Goal: Transaction & Acquisition: Purchase product/service

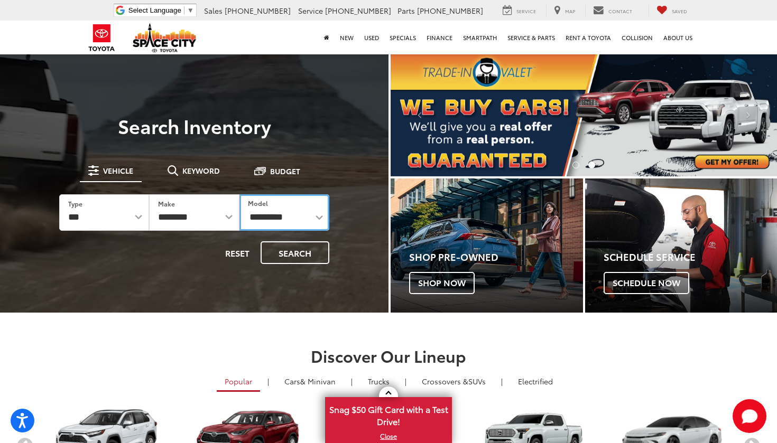
select select "*****"
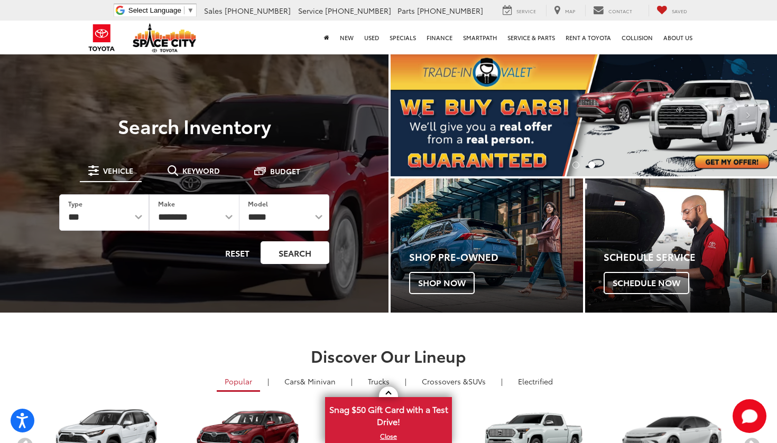
click at [294, 260] on button "Search" at bounding box center [295, 253] width 69 height 23
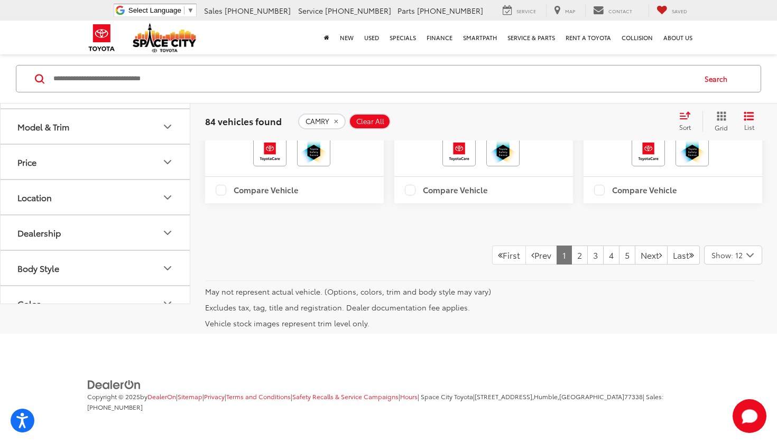
scroll to position [2639, 0]
click at [571, 265] on link "2" at bounding box center [579, 255] width 16 height 19
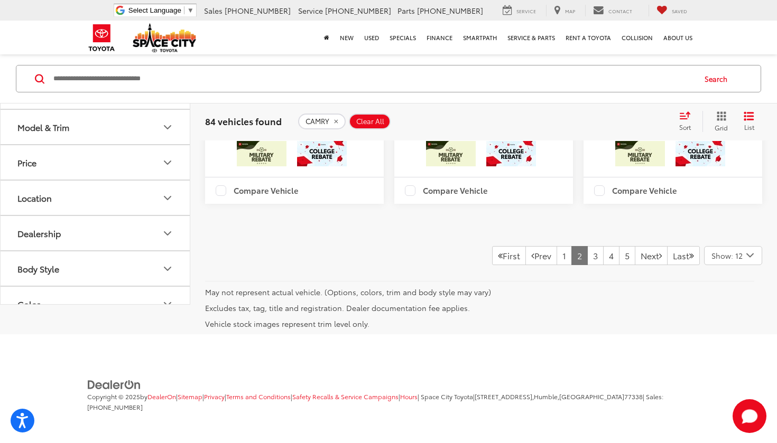
scroll to position [2698, 0]
click at [587, 265] on link "3" at bounding box center [595, 255] width 16 height 19
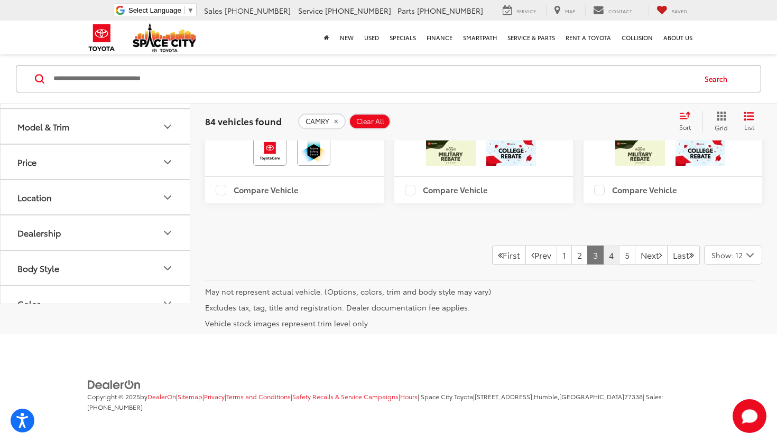
click at [603, 254] on link "4" at bounding box center [611, 255] width 16 height 19
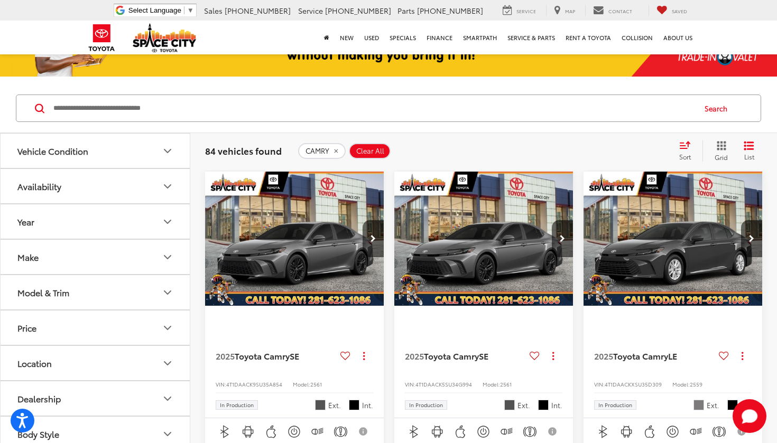
scroll to position [114, 0]
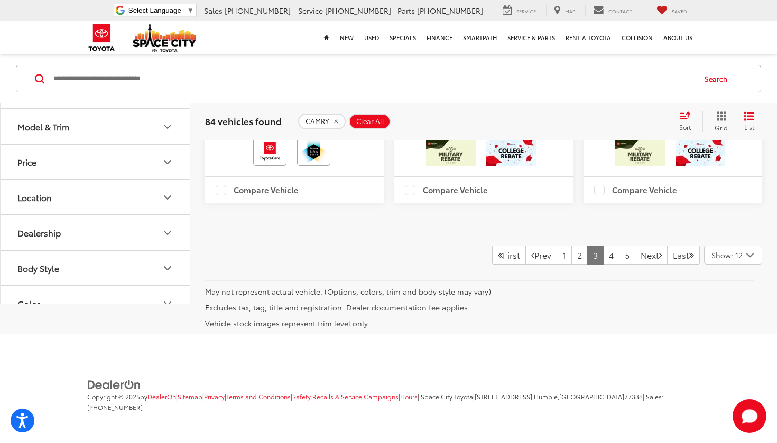
scroll to position [2802, 0]
click at [619, 255] on link "5" at bounding box center [627, 255] width 16 height 19
click at [619, 265] on link "7" at bounding box center [627, 255] width 16 height 19
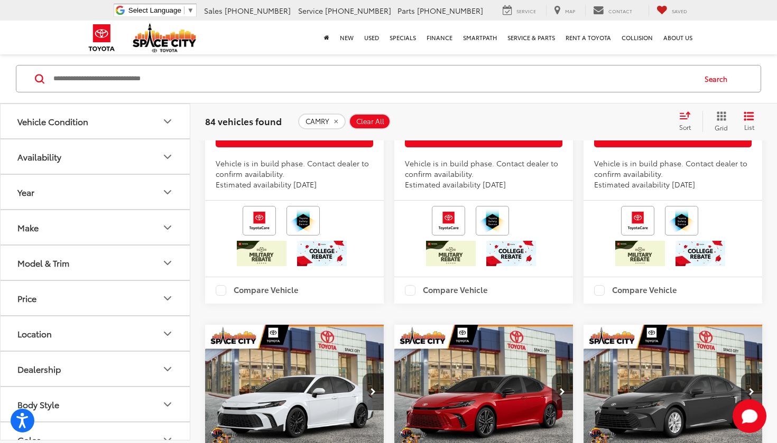
scroll to position [172, 0]
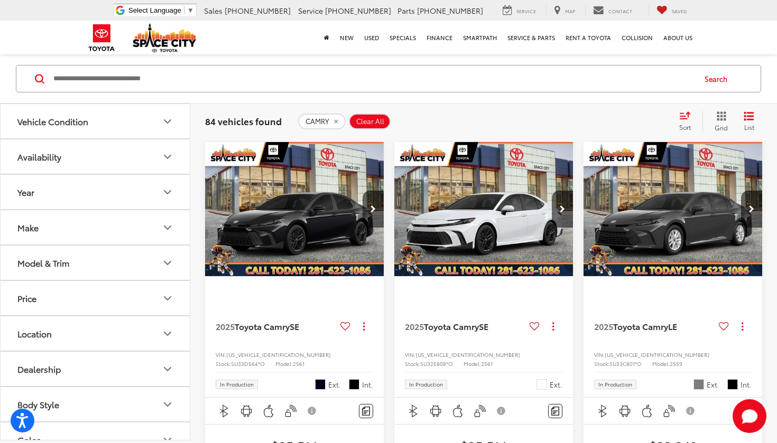
click at [295, 73] on input "Search by Make, Model, or Keyword" at bounding box center [373, 78] width 642 height 25
click at [336, 116] on button "CAMRY" at bounding box center [322, 122] width 48 height 16
click at [144, 83] on input "Search by Make, Model, or Keyword" at bounding box center [373, 78] width 642 height 25
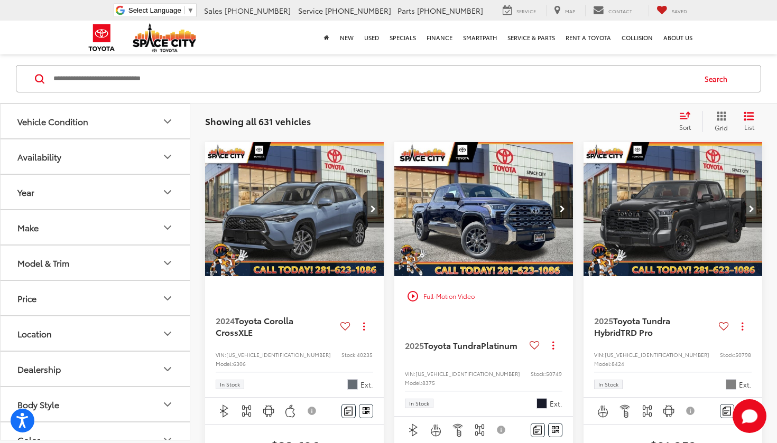
click at [306, 243] on img "2024 Toyota Corolla Cross XLE 0" at bounding box center [295, 209] width 180 height 135
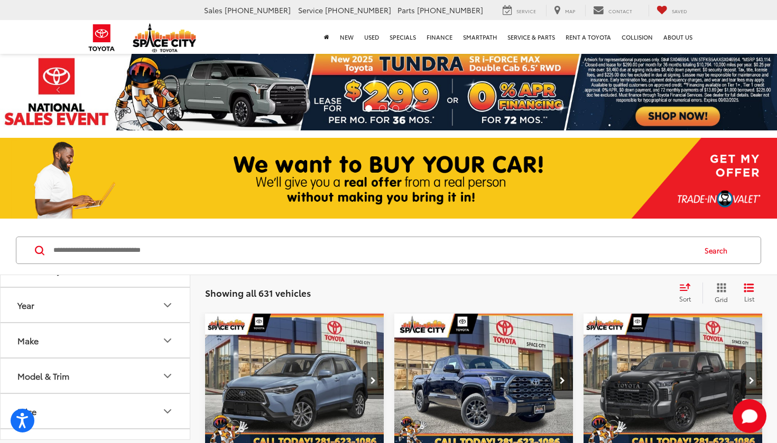
scroll to position [75, 0]
click at [164, 360] on icon "Model & Trim" at bounding box center [167, 360] width 13 height 13
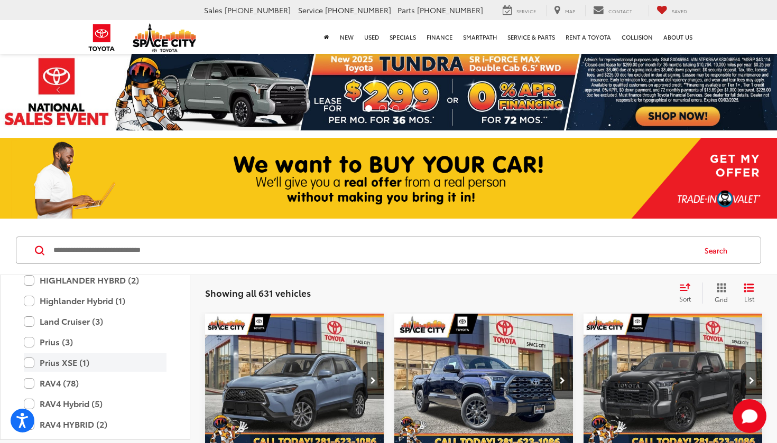
scroll to position [2321, 0]
click at [27, 374] on label "RAV4 (78)" at bounding box center [95, 383] width 143 height 19
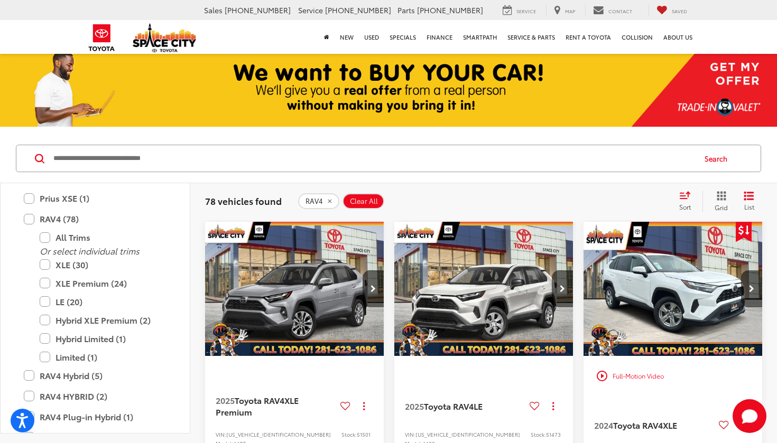
scroll to position [86, 0]
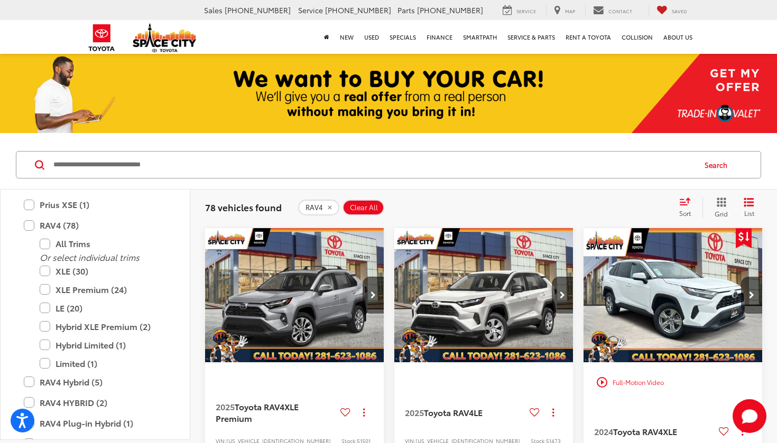
click at [248, 186] on div "Search" at bounding box center [388, 165] width 777 height 49
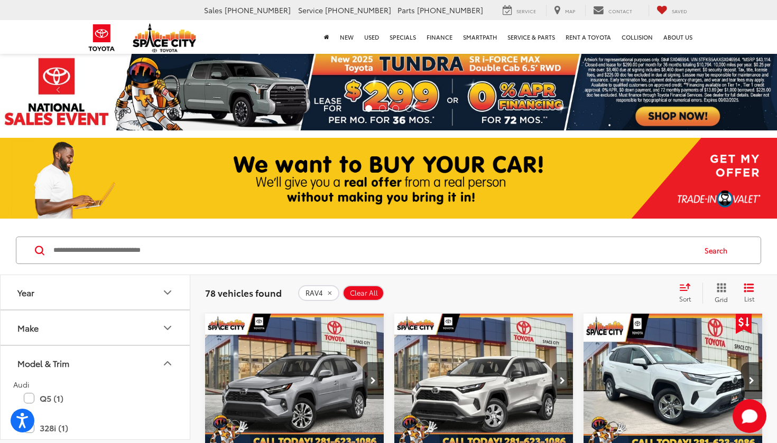
scroll to position [73, 0]
click at [167, 367] on icon "Model & Trim" at bounding box center [167, 362] width 13 height 13
click at [170, 331] on icon "Status" at bounding box center [167, 335] width 13 height 13
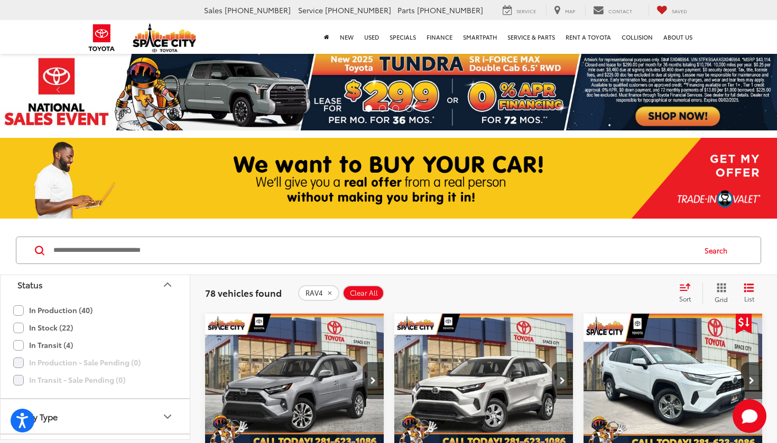
click at [168, 282] on icon "Status" at bounding box center [167, 285] width 13 height 13
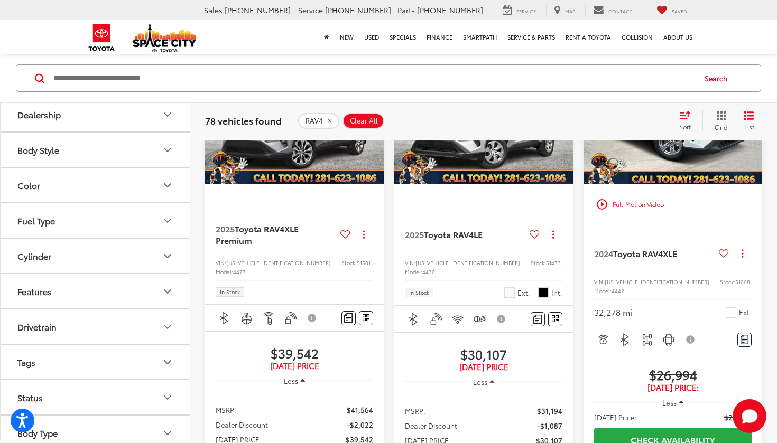
scroll to position [0, 0]
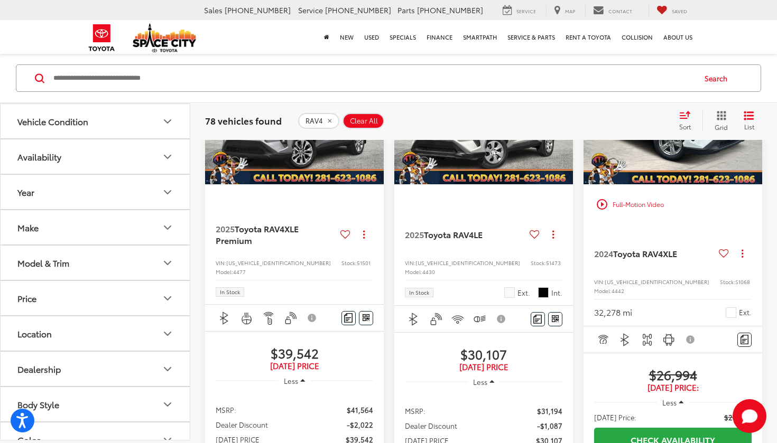
click at [171, 114] on button "Vehicle Condition" at bounding box center [96, 121] width 190 height 34
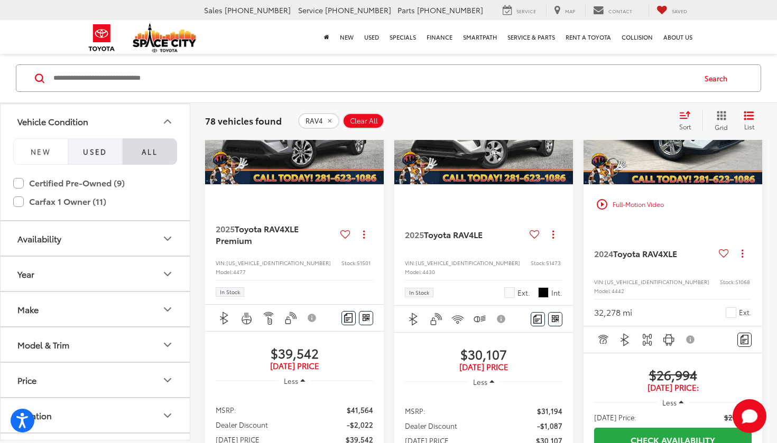
click at [99, 147] on span "Used" at bounding box center [95, 151] width 24 height 10
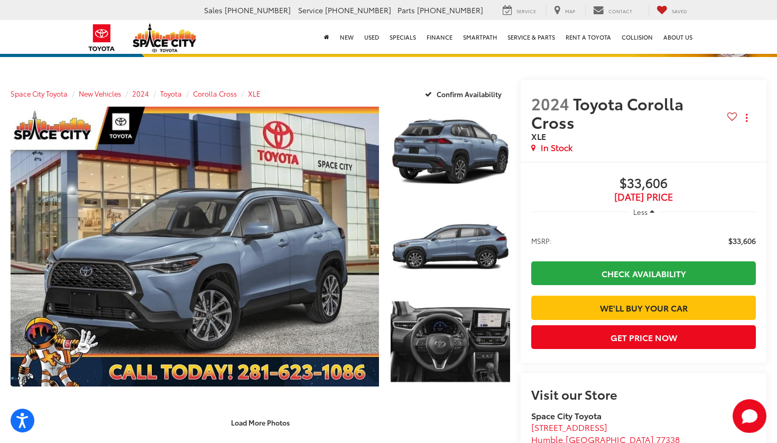
scroll to position [86, 0]
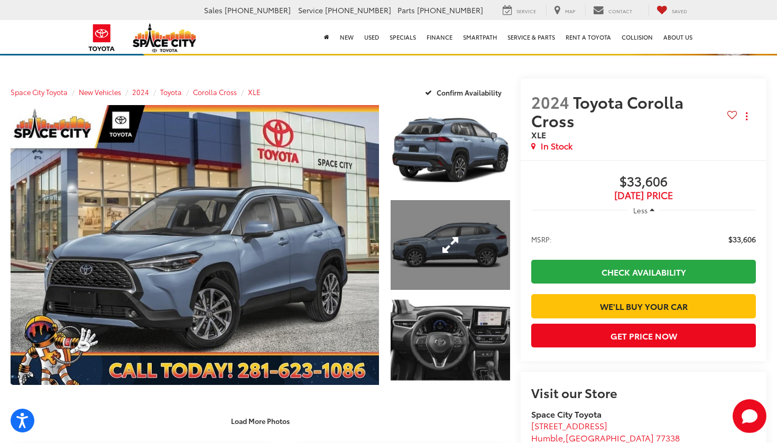
click at [464, 242] on link "Expand Photo 2" at bounding box center [450, 244] width 119 height 89
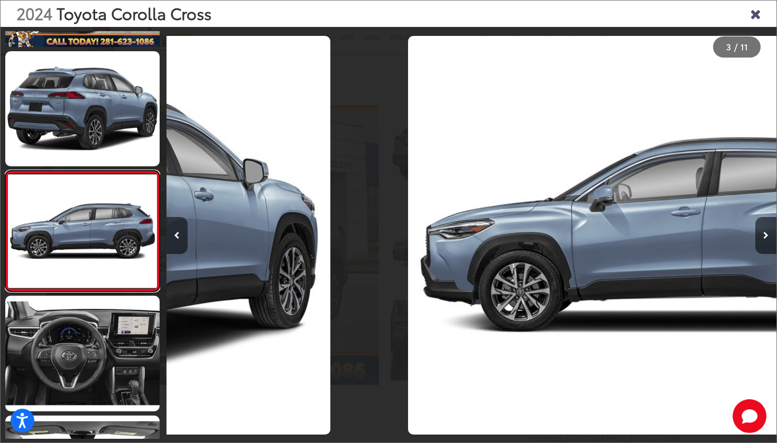
scroll to position [127, 0]
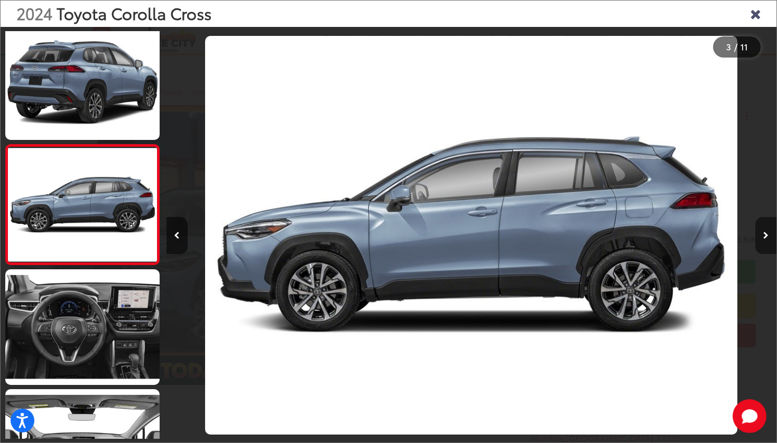
click at [762, 236] on button "Next image" at bounding box center [765, 235] width 21 height 37
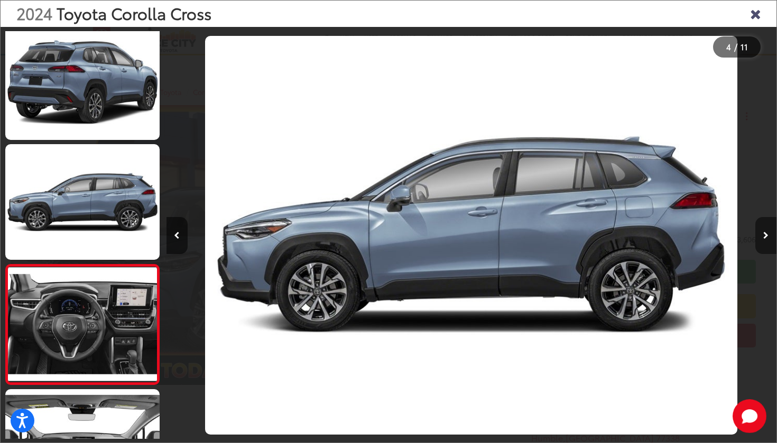
scroll to position [247, 0]
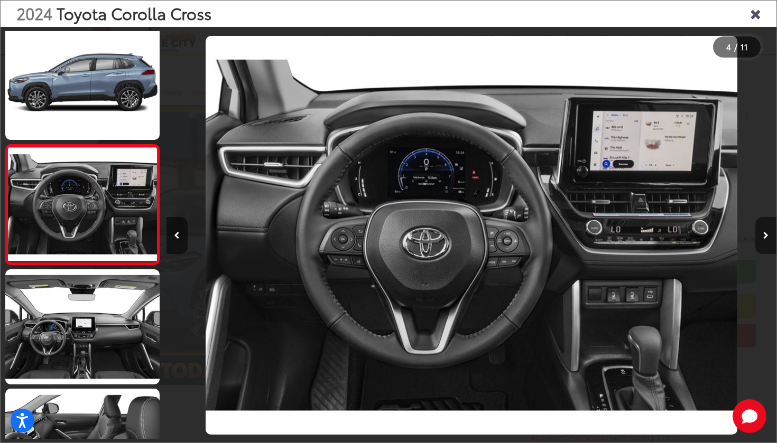
click at [762, 236] on button "Next image" at bounding box center [765, 235] width 21 height 37
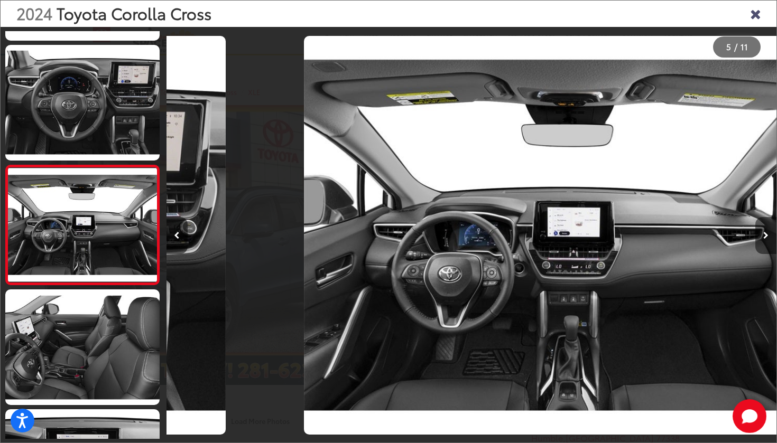
scroll to position [367, 0]
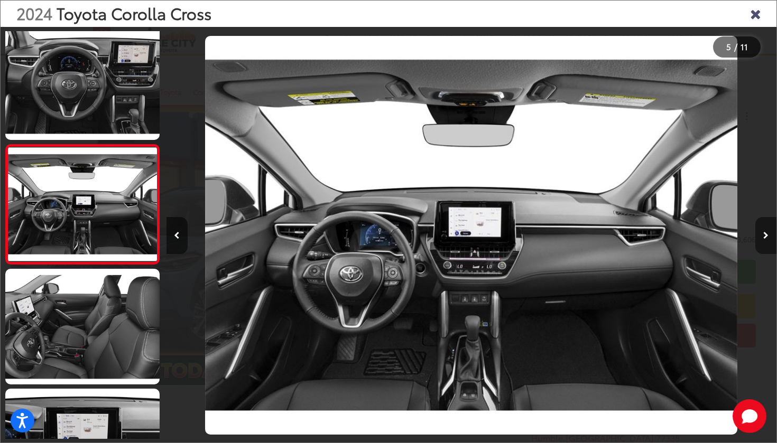
click at [762, 236] on button "Next image" at bounding box center [765, 235] width 21 height 37
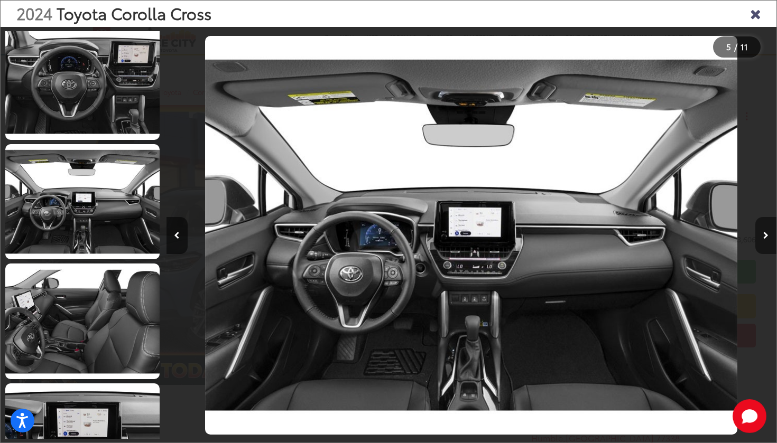
scroll to position [486, 0]
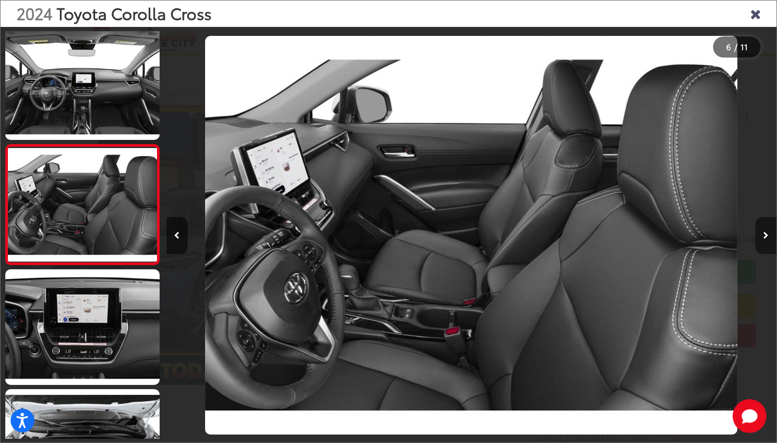
click at [762, 236] on button "Next image" at bounding box center [765, 235] width 21 height 37
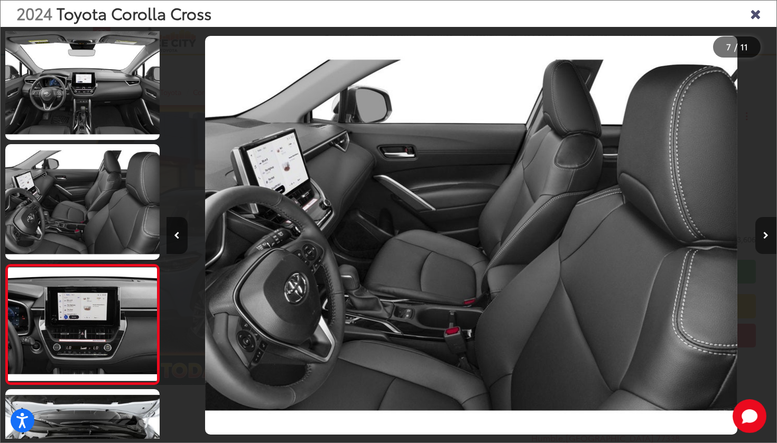
scroll to position [606, 0]
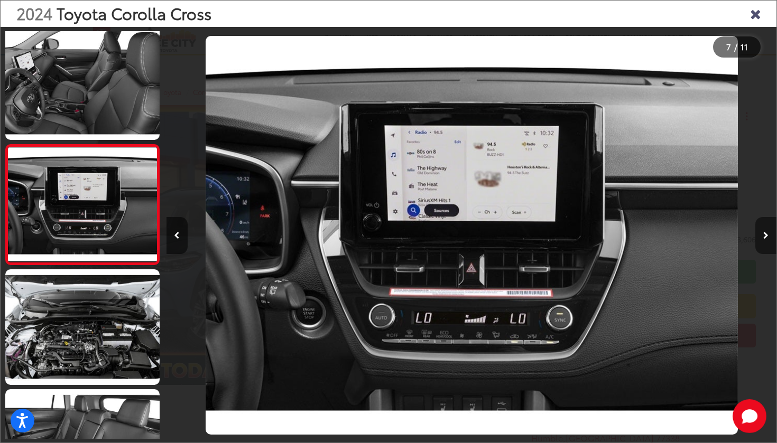
click at [762, 236] on button "Next image" at bounding box center [765, 235] width 21 height 37
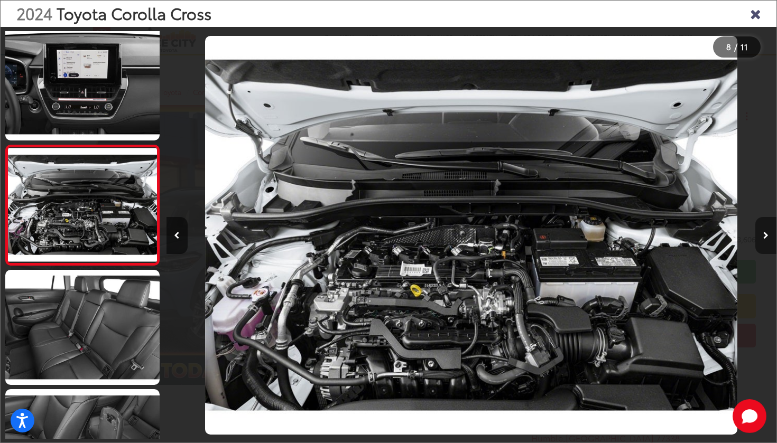
scroll to position [726, 0]
click at [762, 236] on button "Next image" at bounding box center [765, 235] width 21 height 37
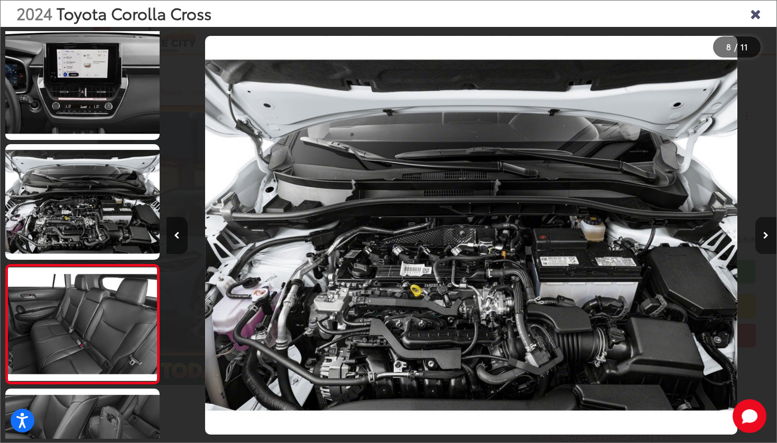
scroll to position [846, 0]
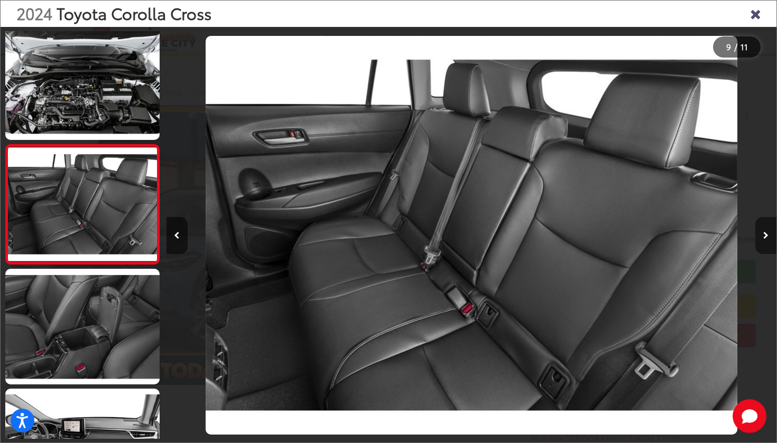
click at [766, 238] on icon "Next image" at bounding box center [765, 235] width 5 height 7
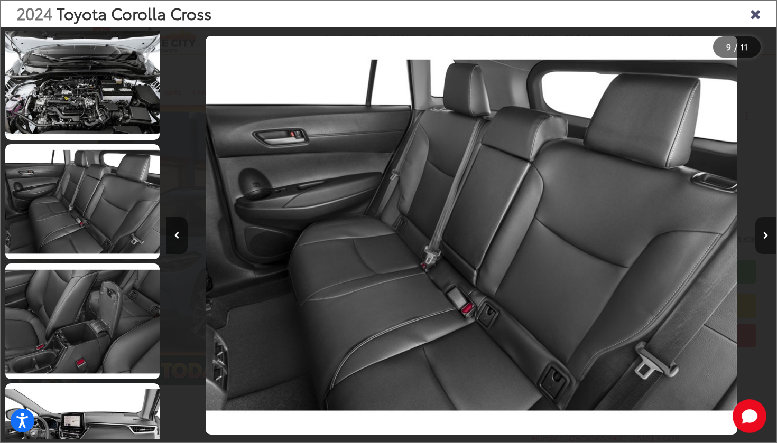
scroll to position [912, 0]
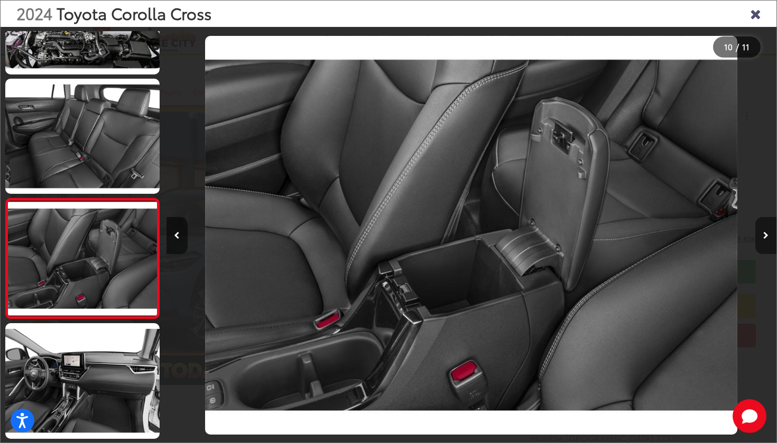
click at [765, 236] on icon "Next image" at bounding box center [765, 235] width 5 height 7
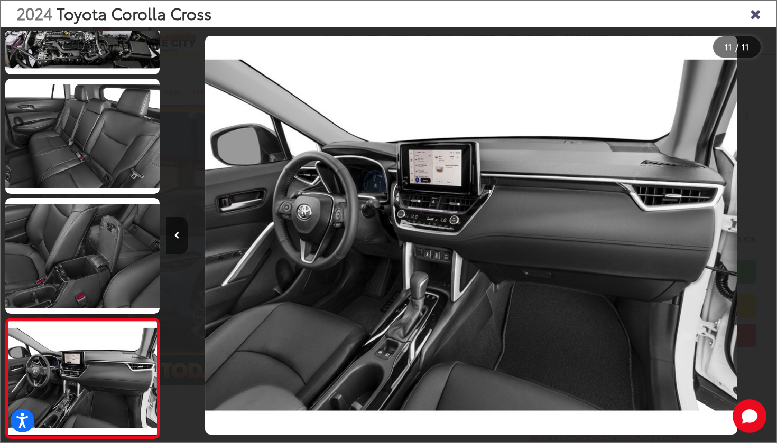
click at [747, 24] on div "2024 Toyota Corolla Cross" at bounding box center [389, 14] width 776 height 26
click at [756, 15] on icon "Close gallery" at bounding box center [755, 13] width 11 height 14
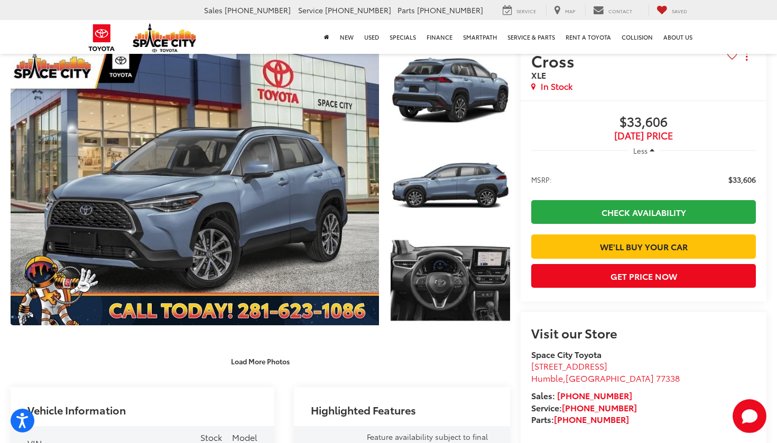
scroll to position [150, 0]
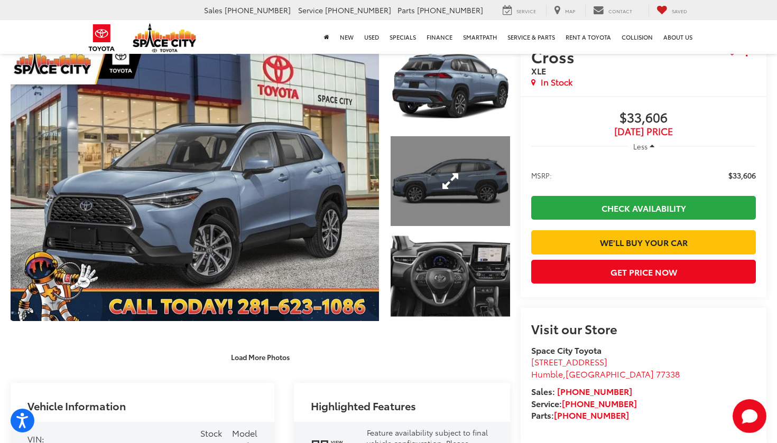
click at [498, 191] on link "Expand Photo 2" at bounding box center [450, 180] width 119 height 89
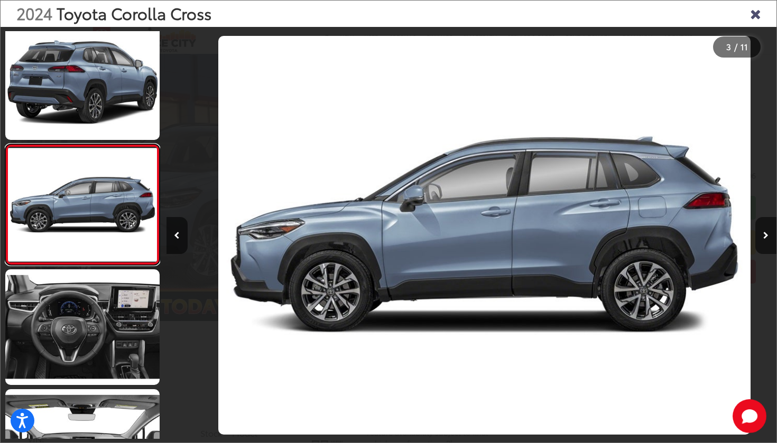
scroll to position [0, 1221]
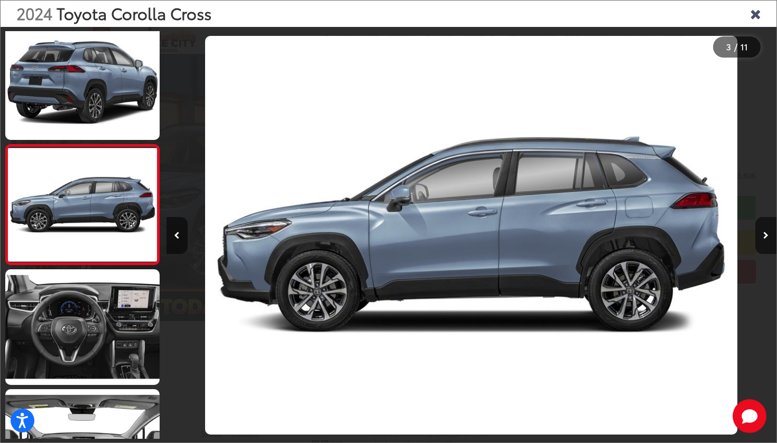
click at [777, 238] on div "2024 Toyota Corolla Cross 3 / 11" at bounding box center [388, 221] width 777 height 443
click at [775, 238] on button "Next image" at bounding box center [765, 235] width 21 height 37
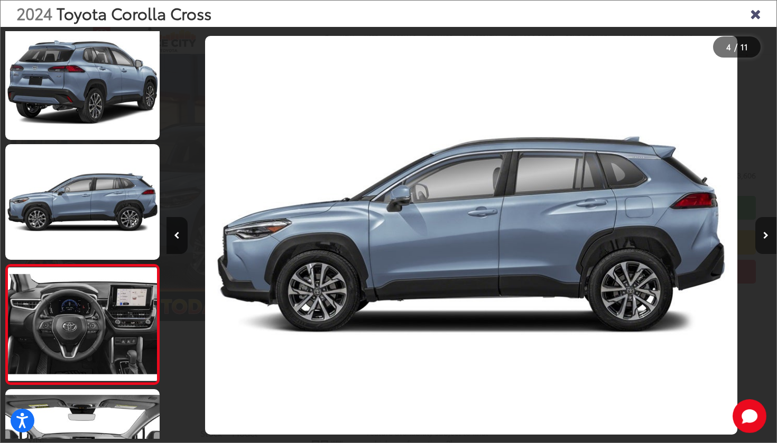
scroll to position [0, 0]
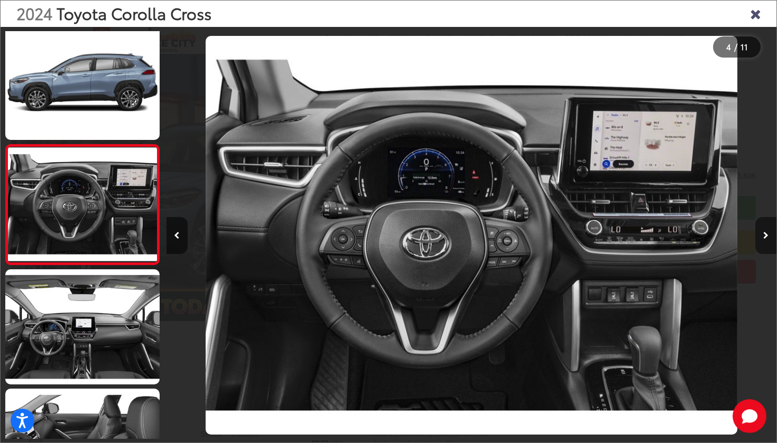
click at [774, 237] on button "Next image" at bounding box center [765, 235] width 21 height 37
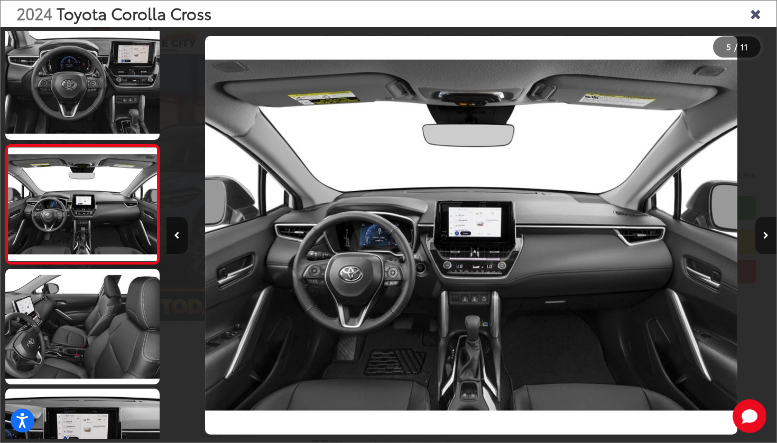
click at [774, 237] on button "Next image" at bounding box center [765, 235] width 21 height 37
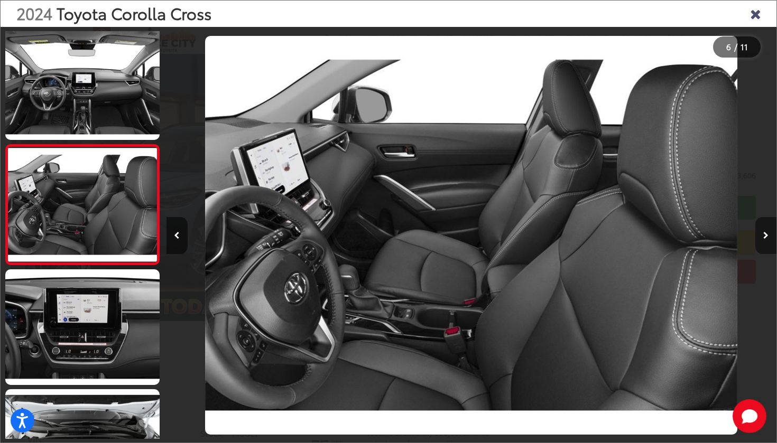
click at [774, 237] on button "Next image" at bounding box center [765, 235] width 21 height 37
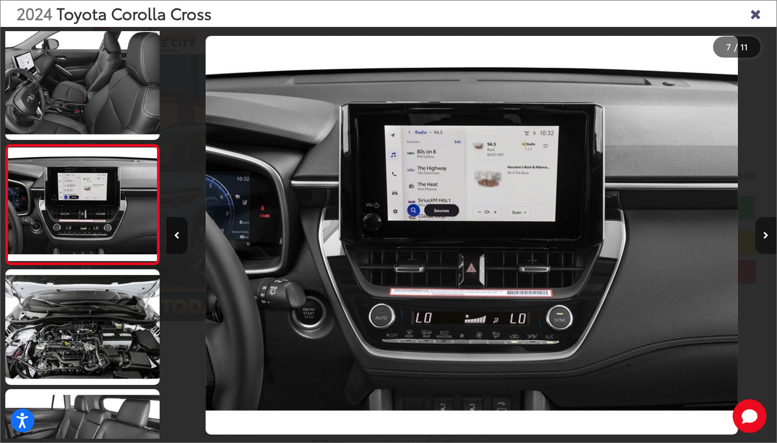
click at [774, 237] on button "Next image" at bounding box center [765, 235] width 21 height 37
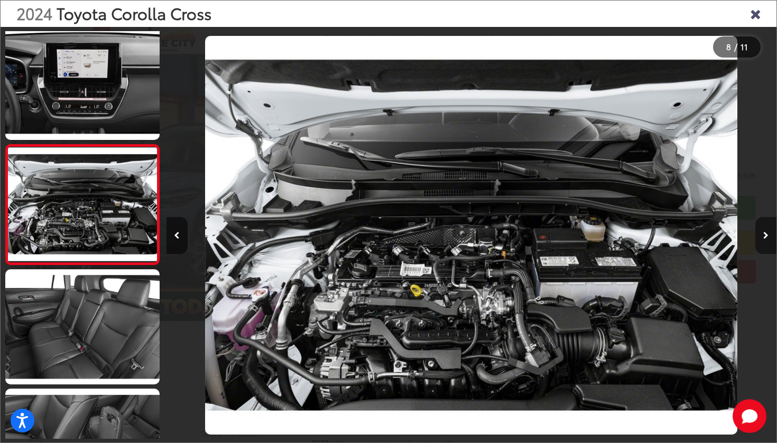
click at [769, 246] on button "Next image" at bounding box center [765, 235] width 21 height 37
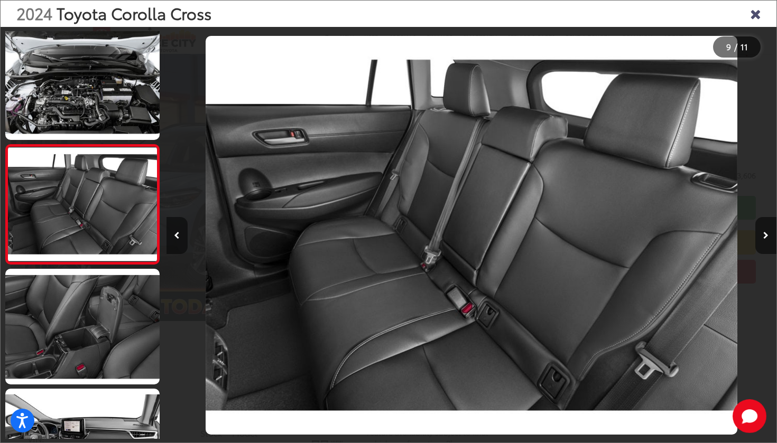
click at [179, 235] on icon "Previous image" at bounding box center [177, 235] width 6 height 7
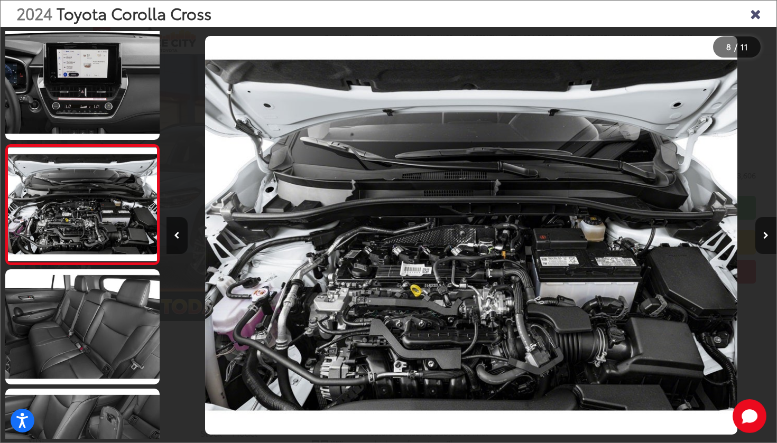
click at [449, 289] on img "2024 Toyota Corolla Cross XLE 7" at bounding box center [471, 235] width 532 height 399
click at [753, 16] on icon "Close gallery" at bounding box center [755, 13] width 11 height 14
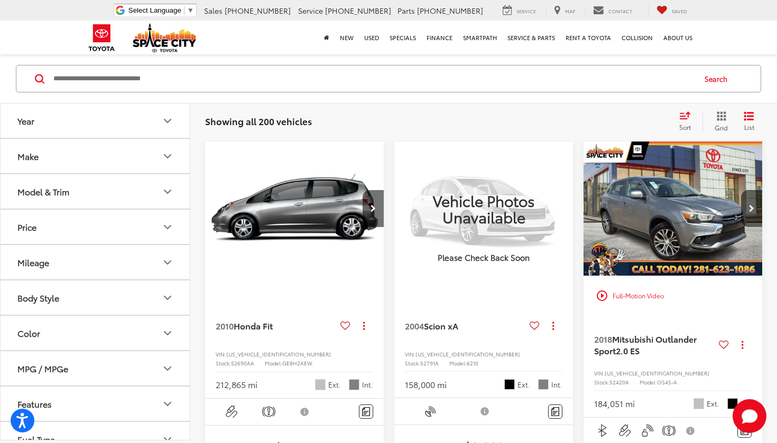
scroll to position [77, 0]
click at [166, 186] on div "Model & Trim" at bounding box center [167, 192] width 13 height 13
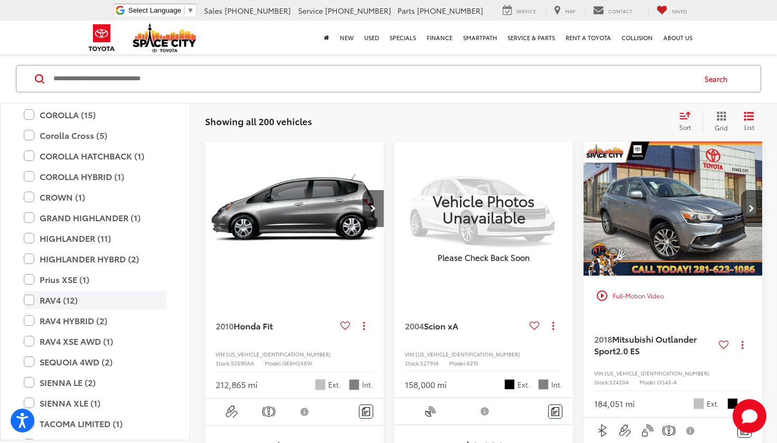
scroll to position [1823, 0]
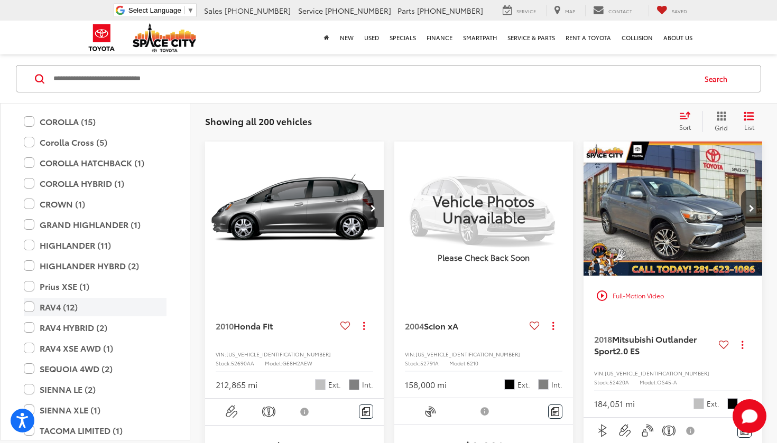
click at [27, 298] on label "RAV4 (12)" at bounding box center [95, 307] width 143 height 19
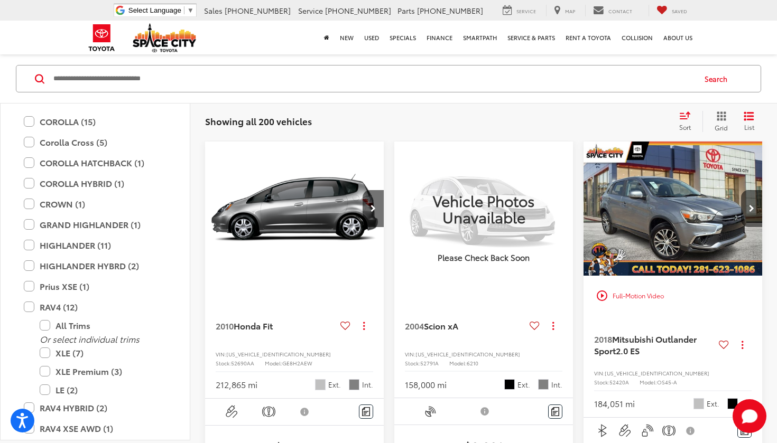
scroll to position [76, 0]
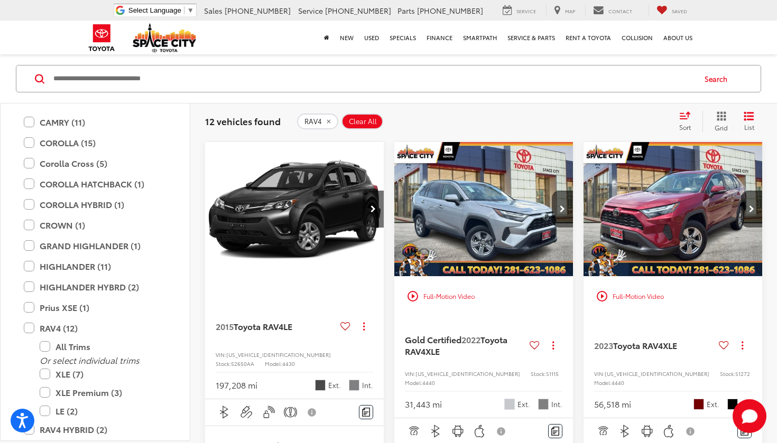
click at [532, 119] on div "RAV4 Clear All + 0" at bounding box center [483, 122] width 373 height 16
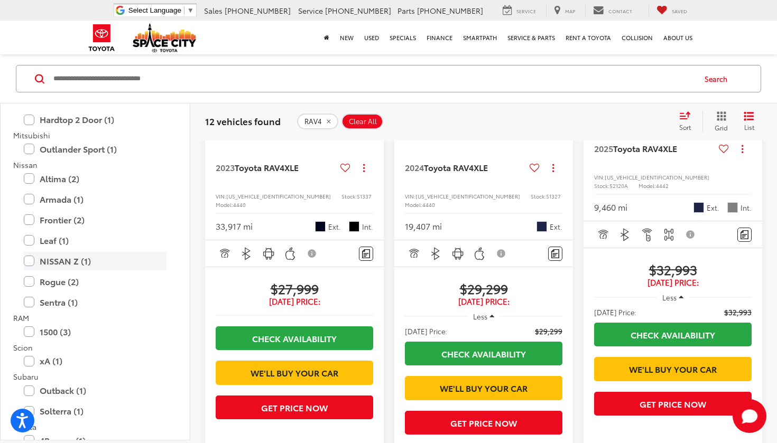
scroll to position [1439, 0]
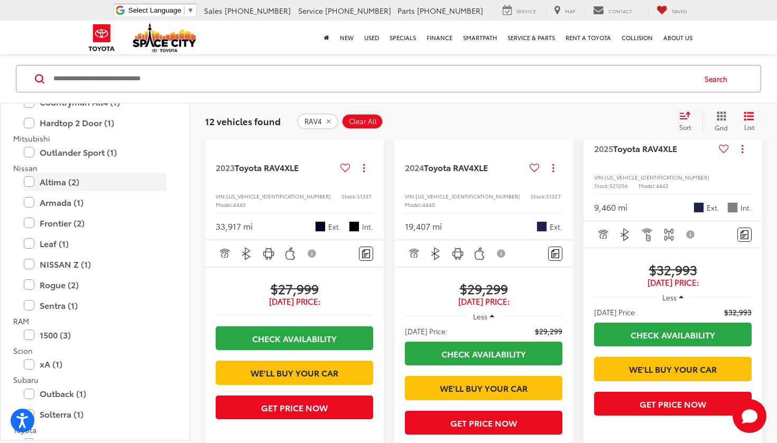
click at [54, 173] on label "Altima (2)" at bounding box center [95, 182] width 143 height 19
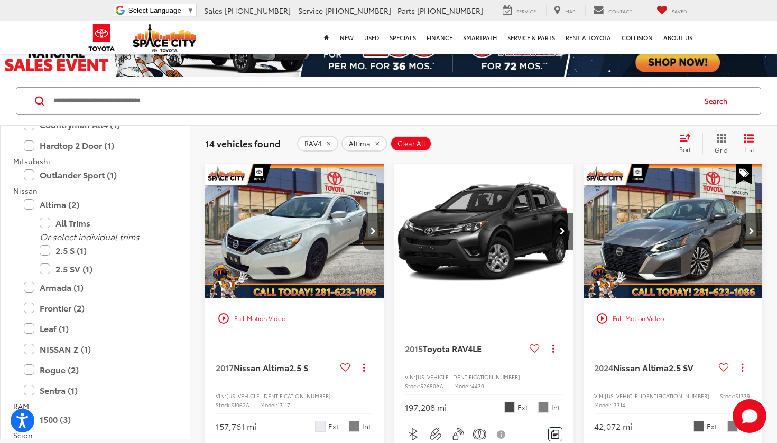
scroll to position [52, 0]
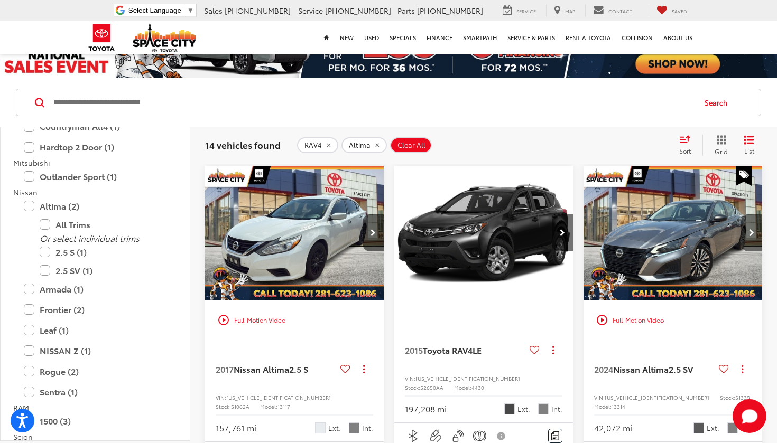
click at [747, 230] on button "Next image" at bounding box center [751, 233] width 21 height 37
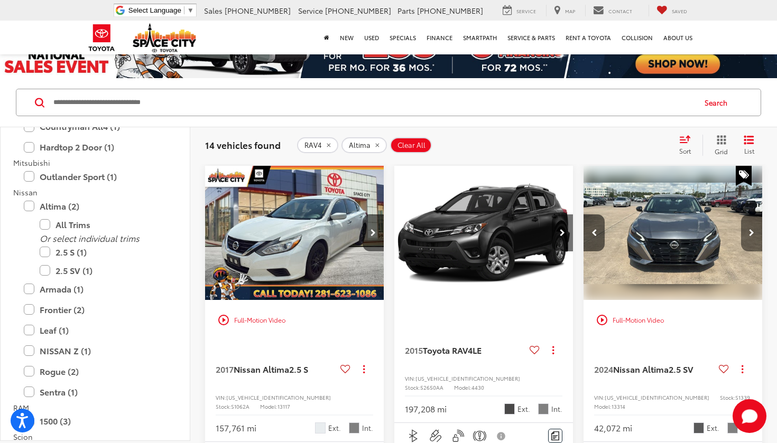
click at [747, 230] on button "Next image" at bounding box center [751, 233] width 21 height 37
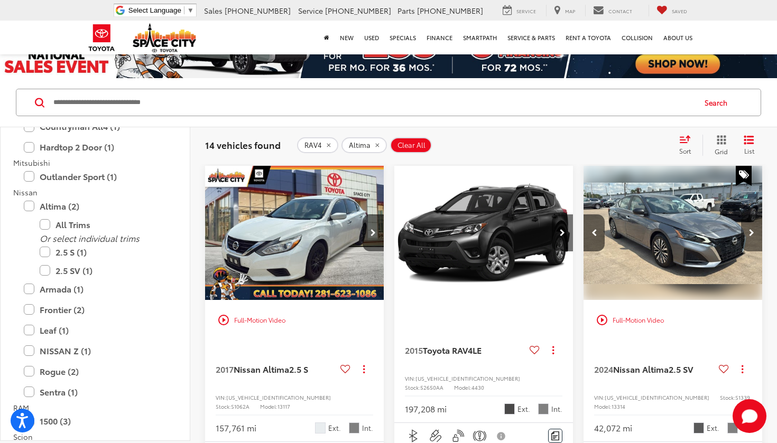
click at [747, 230] on button "Next image" at bounding box center [751, 233] width 21 height 37
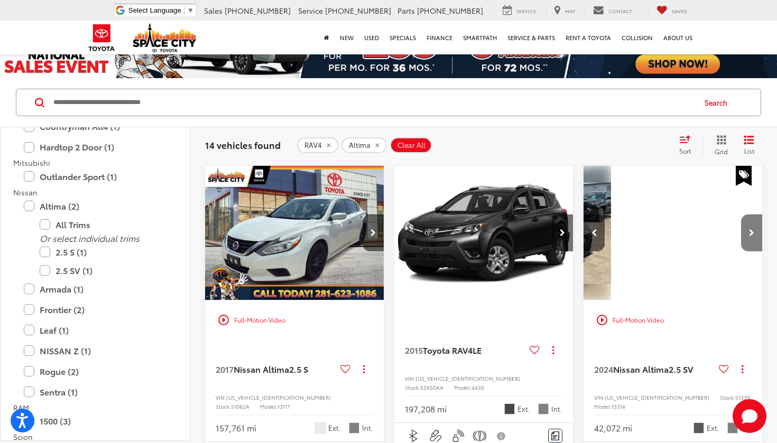
scroll to position [0, 541]
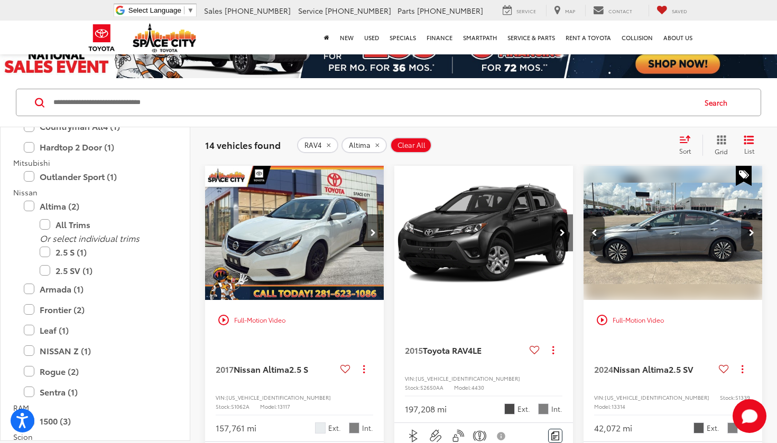
click at [747, 218] on button "Next image" at bounding box center [751, 233] width 21 height 37
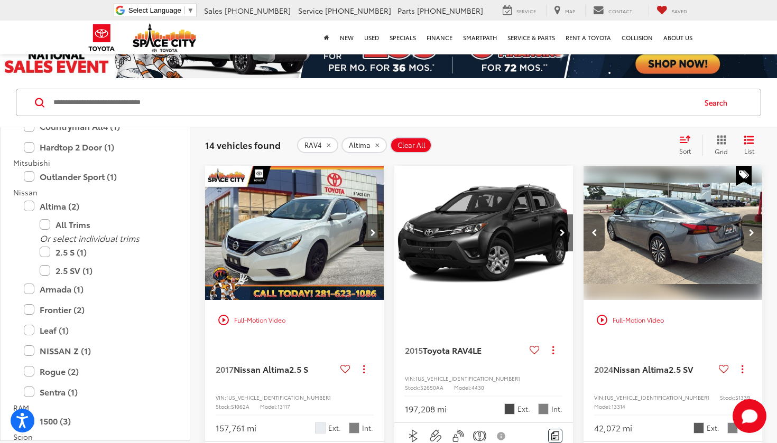
click at [747, 218] on button "Next image" at bounding box center [751, 233] width 21 height 37
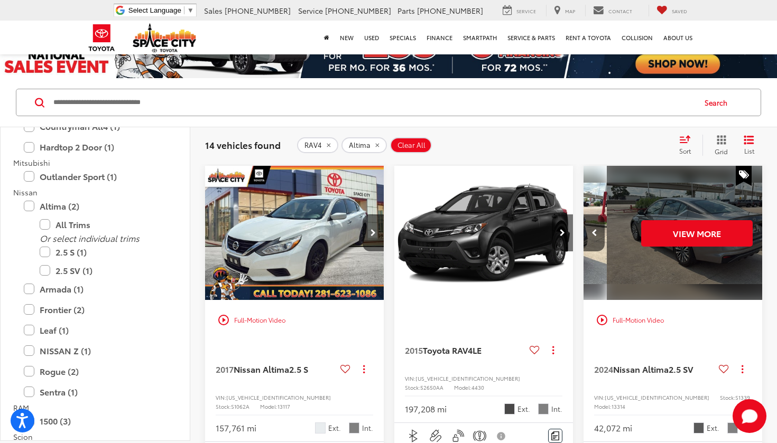
scroll to position [0, 901]
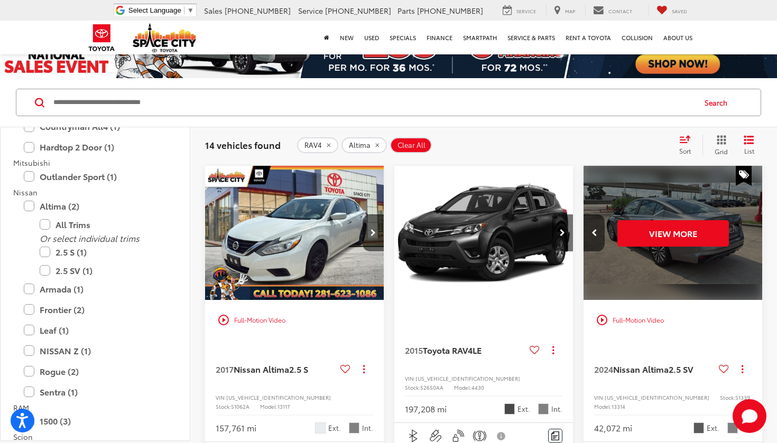
click at [747, 218] on div "View More" at bounding box center [673, 233] width 180 height 135
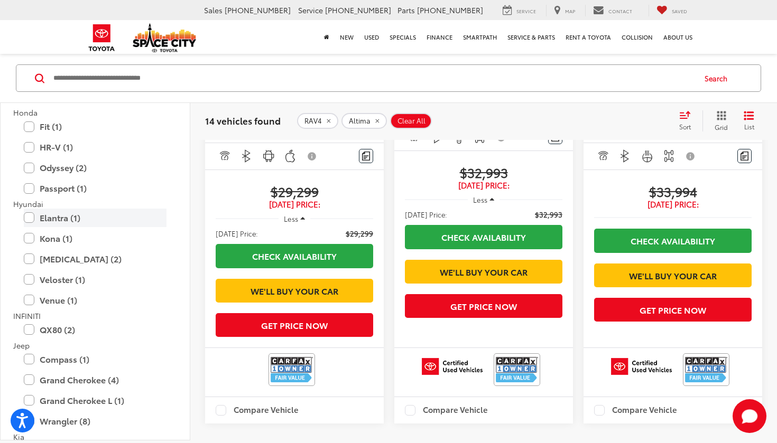
scroll to position [753, 0]
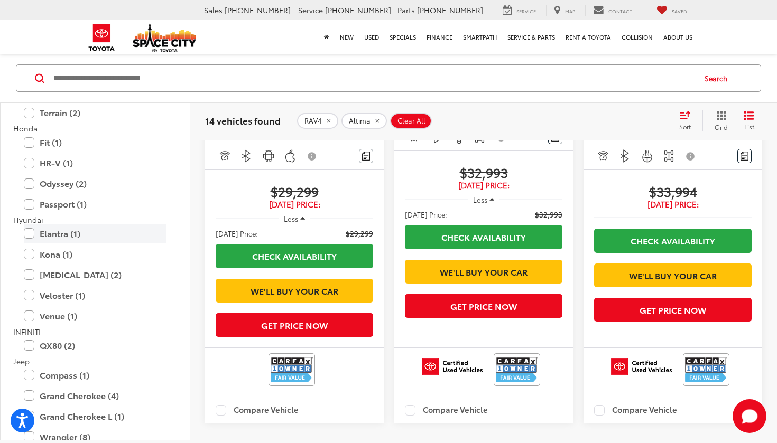
click at [44, 230] on label "Elantra (1)" at bounding box center [95, 234] width 143 height 19
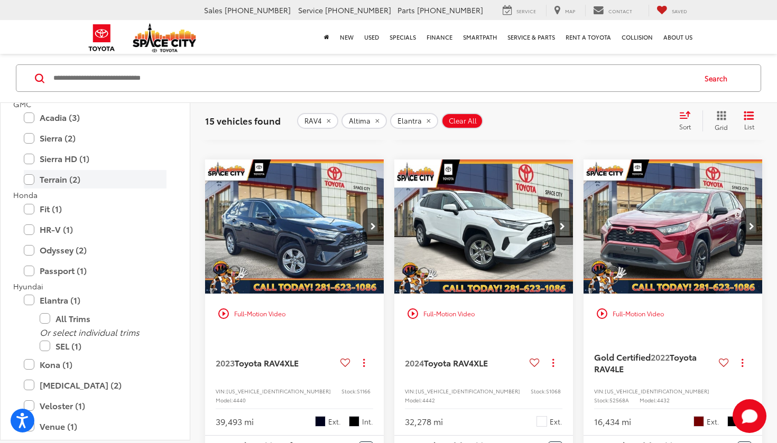
scroll to position [682, 0]
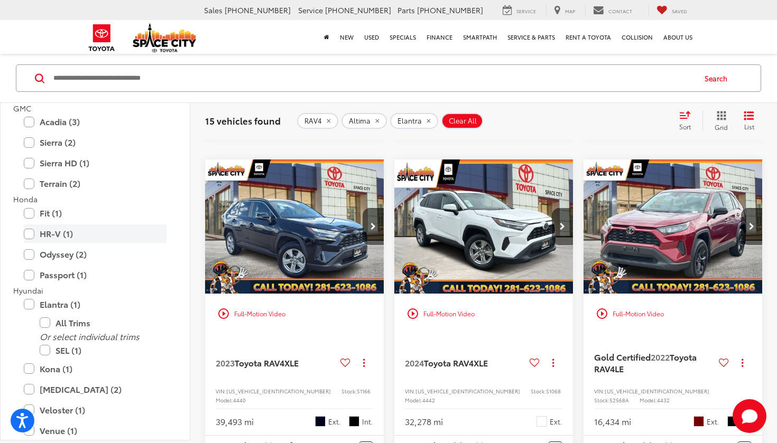
click at [51, 236] on label "HR-V (1)" at bounding box center [95, 234] width 143 height 19
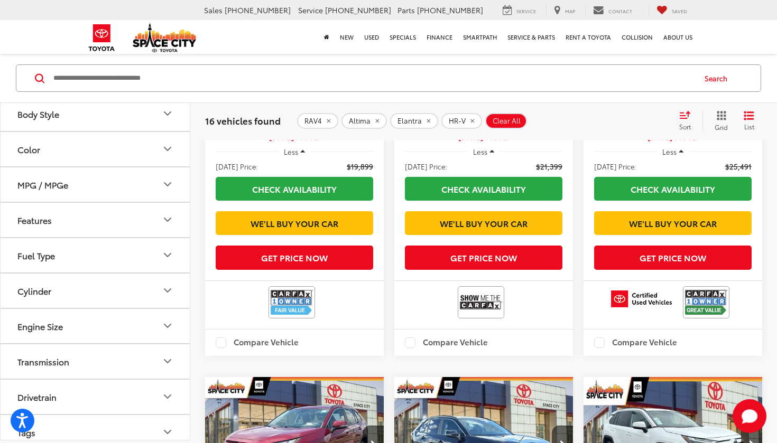
scroll to position [2425, 0]
